Goal: Task Accomplishment & Management: Complete application form

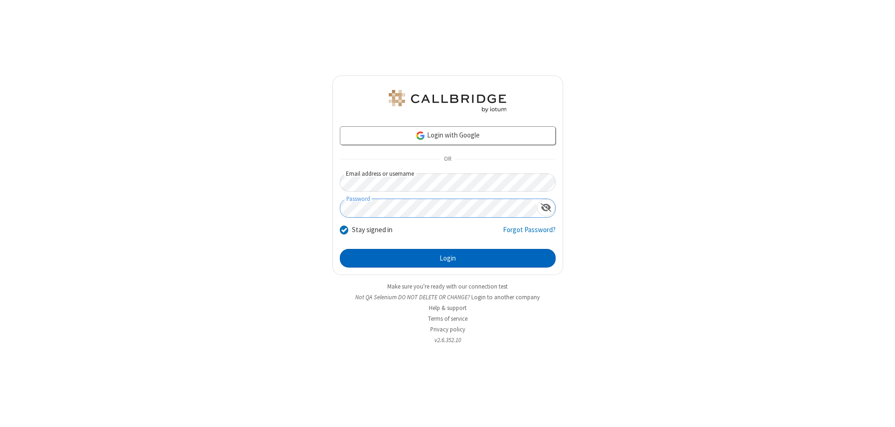
click at [447, 258] on button "Login" at bounding box center [448, 258] width 216 height 19
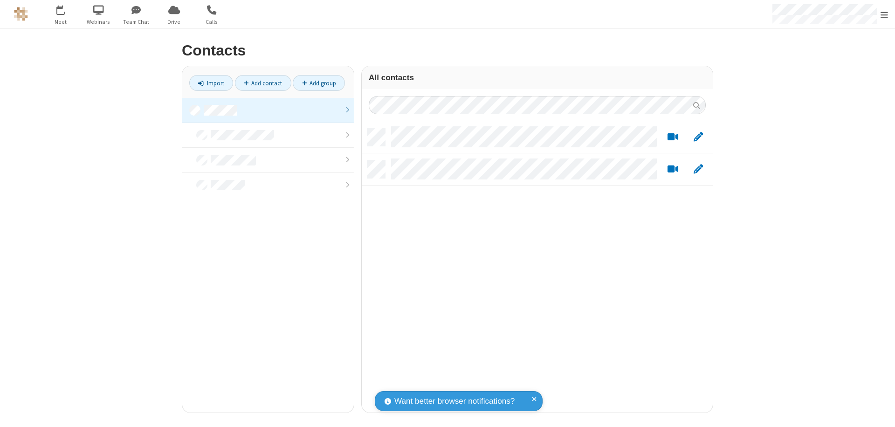
click at [268, 110] on link at bounding box center [267, 110] width 171 height 25
click at [263, 83] on link "Add contact" at bounding box center [263, 83] width 56 height 16
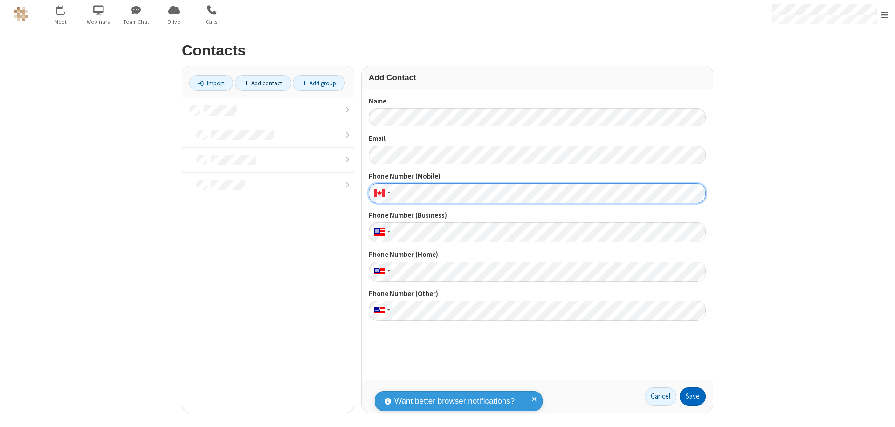
click at [692, 396] on button "Save" at bounding box center [692, 396] width 26 height 19
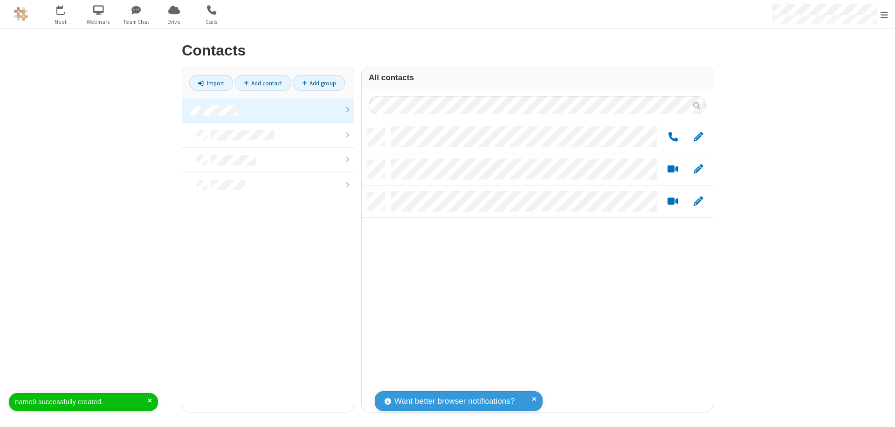
scroll to position [284, 344]
click at [263, 83] on link "Add contact" at bounding box center [263, 83] width 56 height 16
